Goal: Task Accomplishment & Management: Complete application form

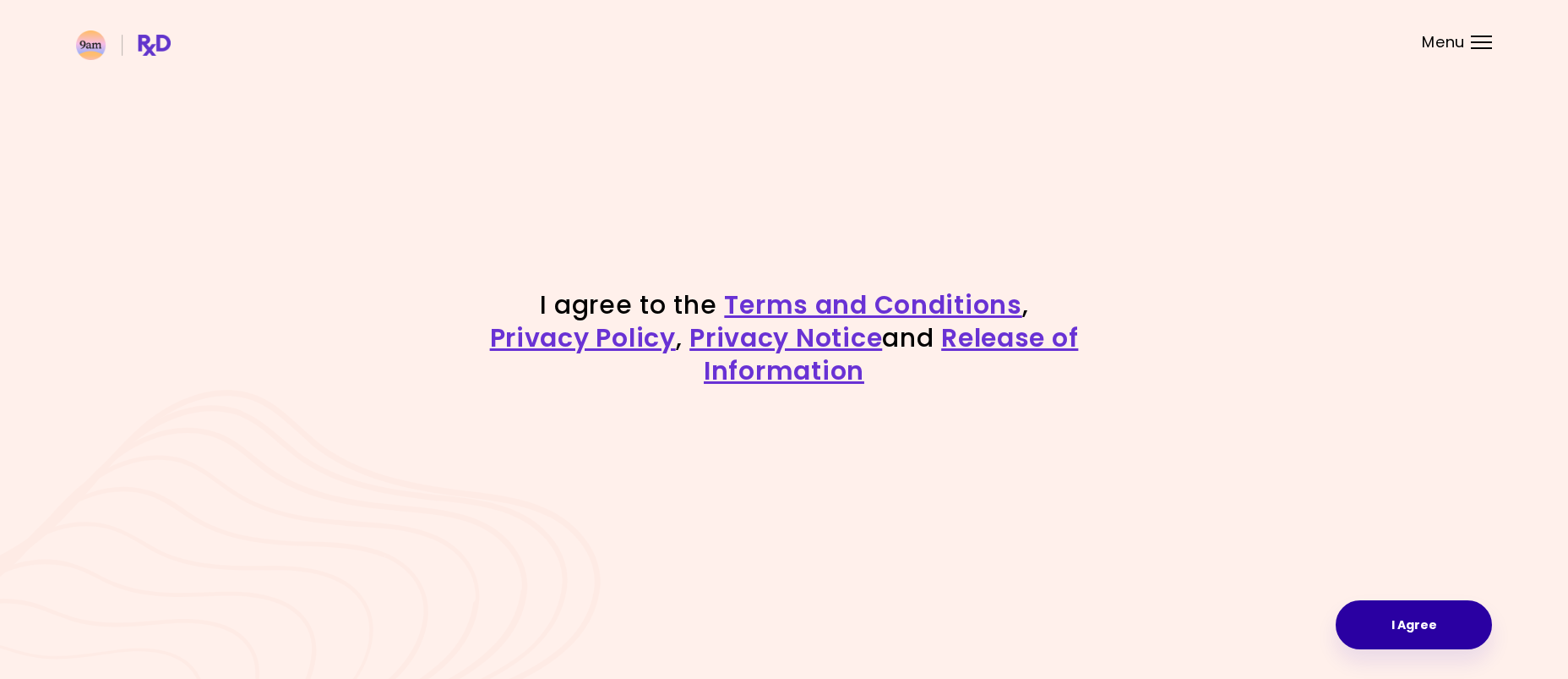
click at [1411, 618] on button "I Agree" at bounding box center [1413, 625] width 156 height 49
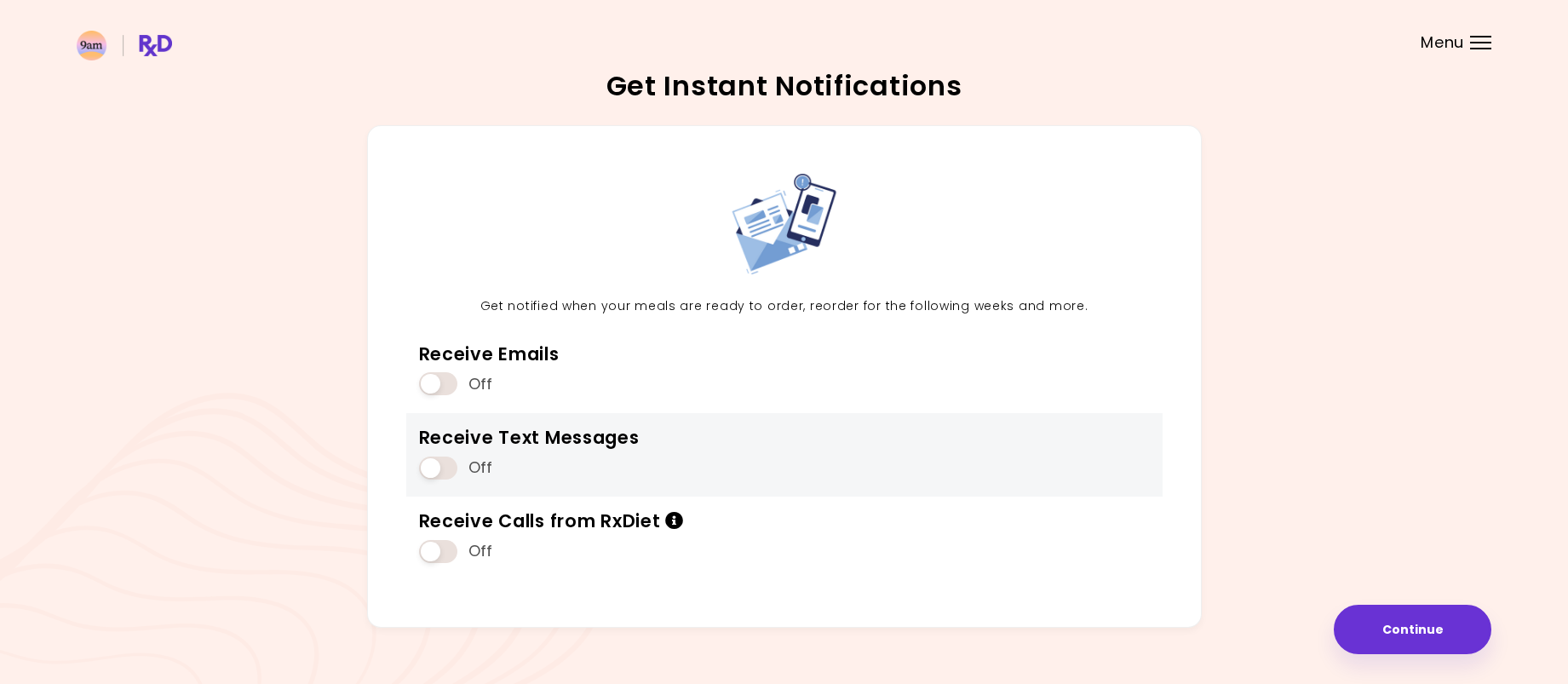
click at [443, 463] on span at bounding box center [438, 468] width 38 height 23
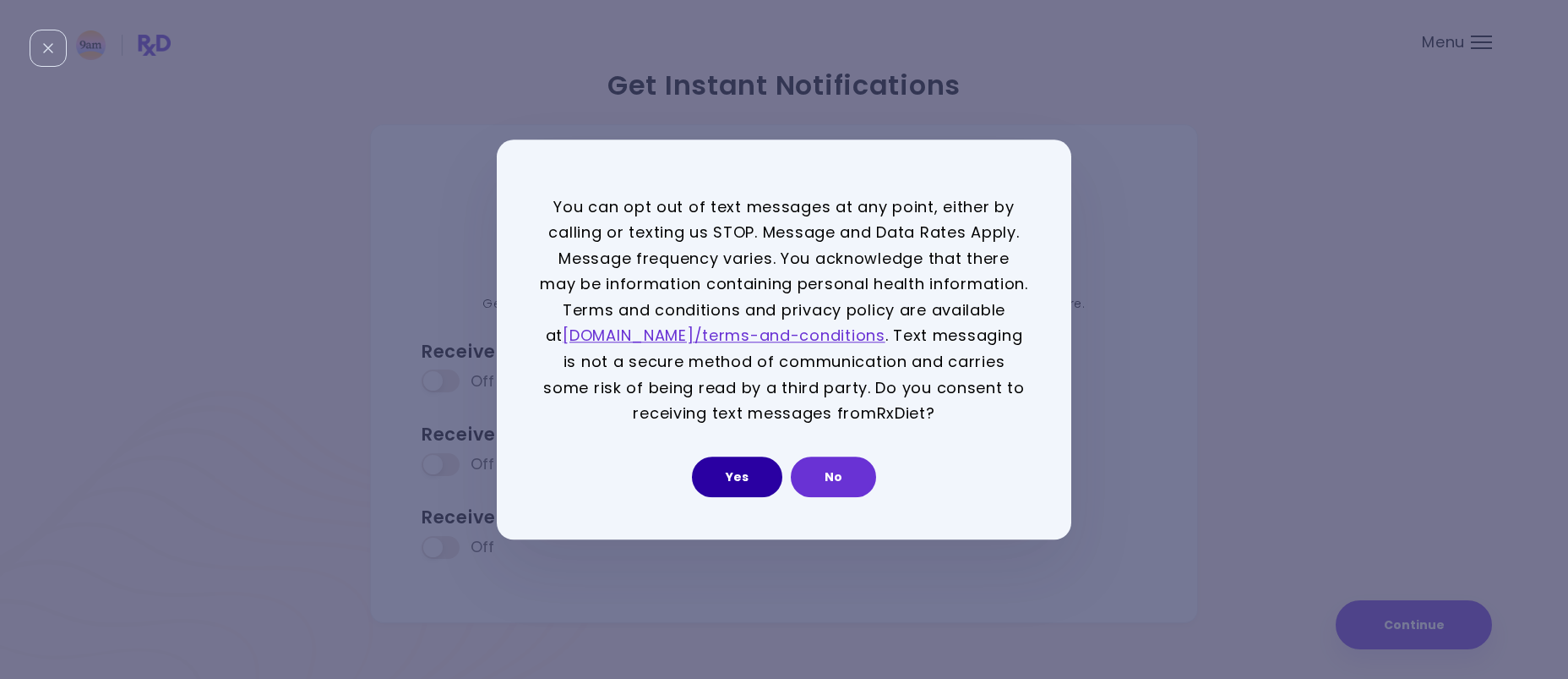
click at [734, 492] on button "Yes" at bounding box center [737, 477] width 91 height 41
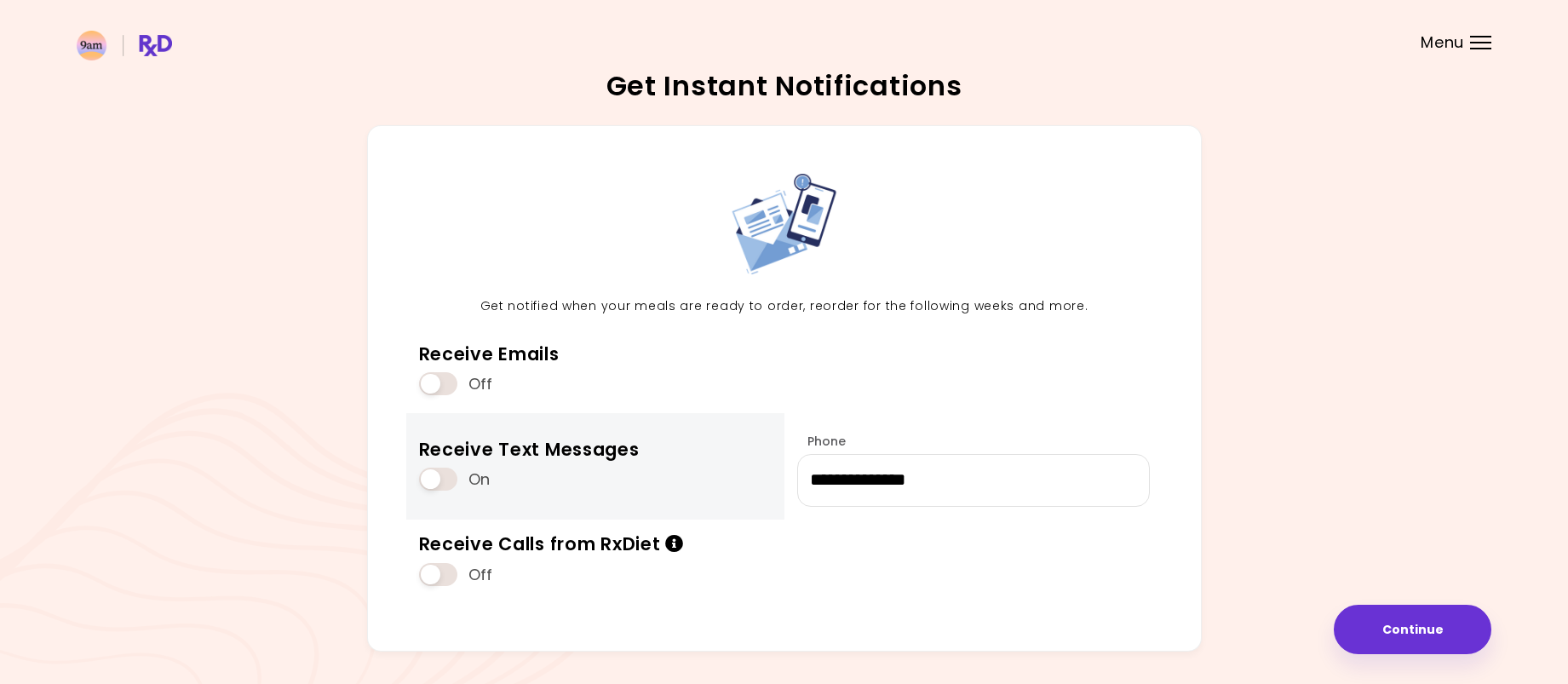
click at [434, 478] on span at bounding box center [438, 479] width 38 height 23
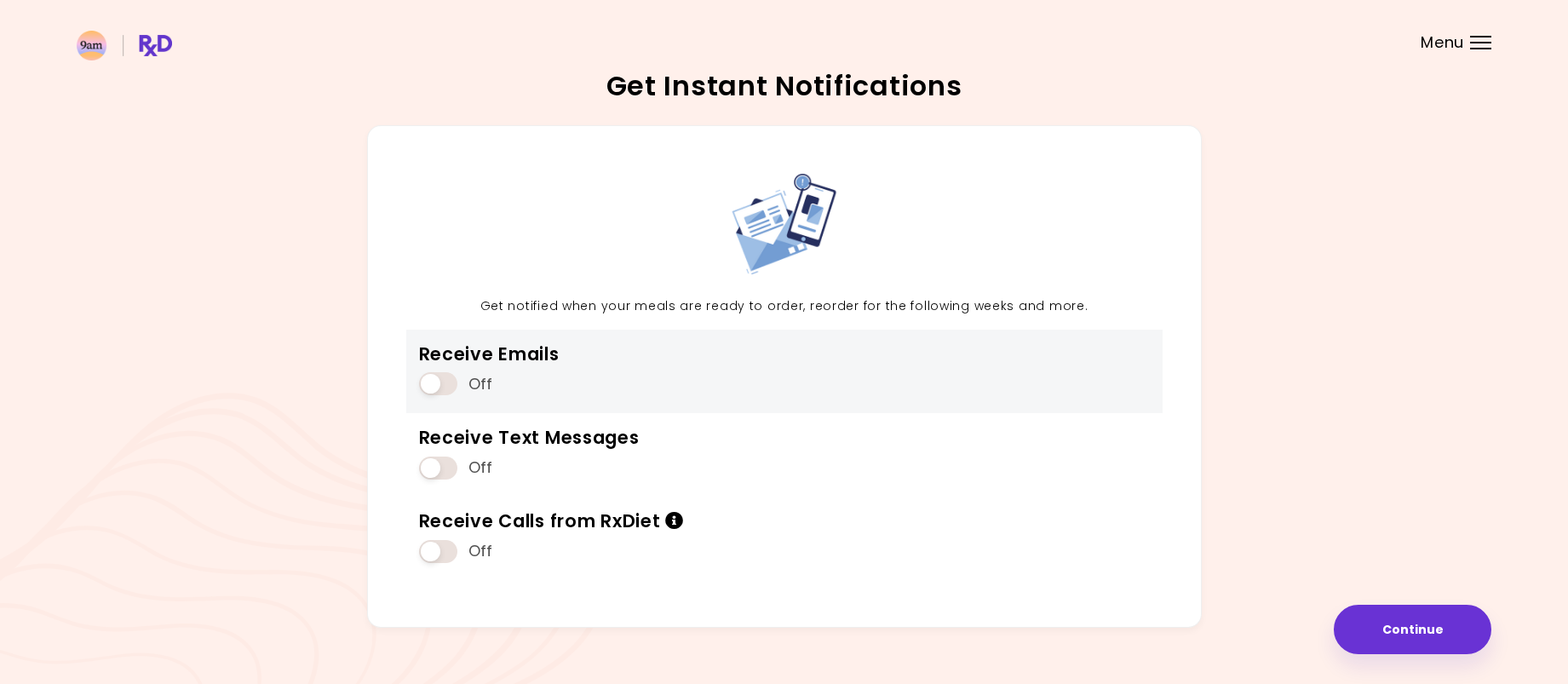
click at [440, 384] on span at bounding box center [438, 384] width 38 height 23
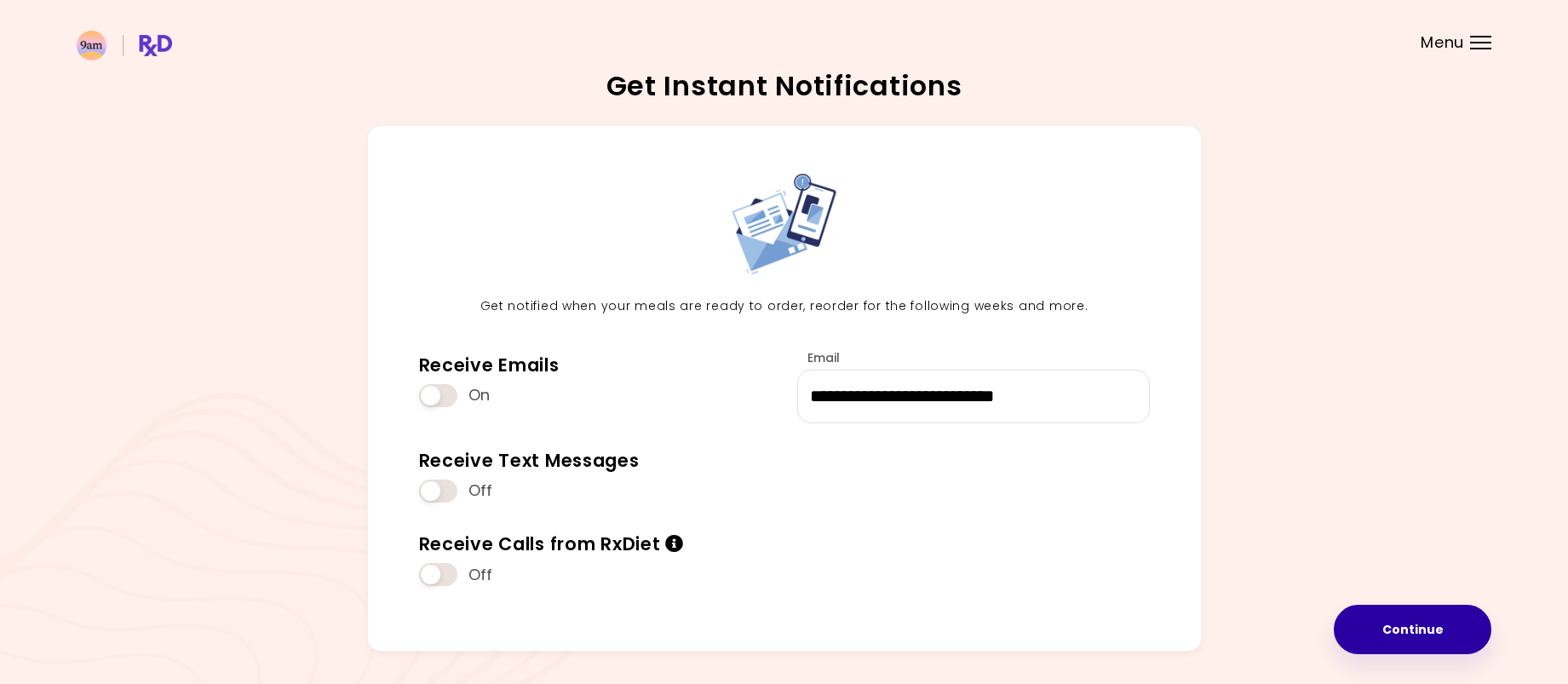
click at [1396, 637] on button "Continue" at bounding box center [1412, 630] width 157 height 50
